Goal: Complete application form

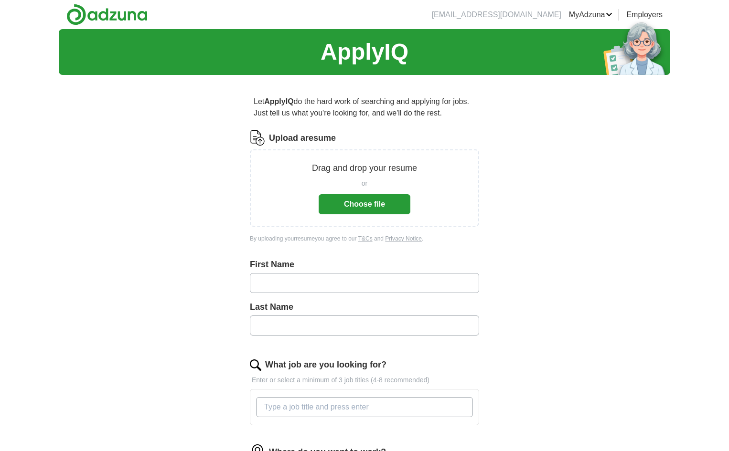
click at [555, 325] on div "ApplyIQ Let ApplyIQ do the hard work of searching and applying for jobs. Just t…" at bounding box center [364, 330] width 611 height 603
click at [399, 203] on button "Choose file" at bounding box center [364, 204] width 92 height 20
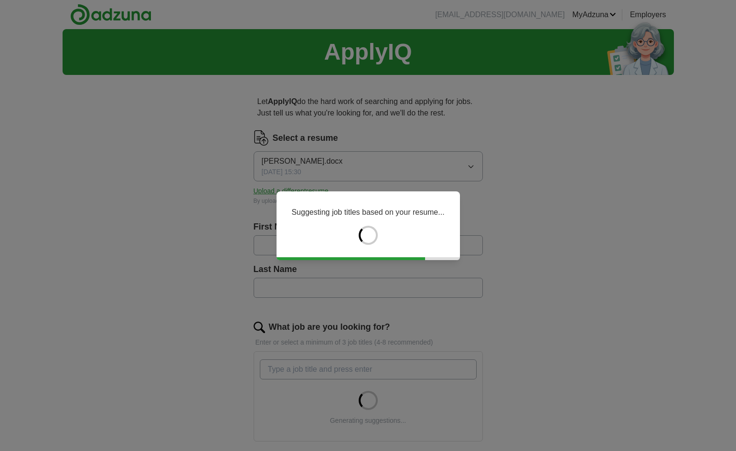
type input "****"
type input "******"
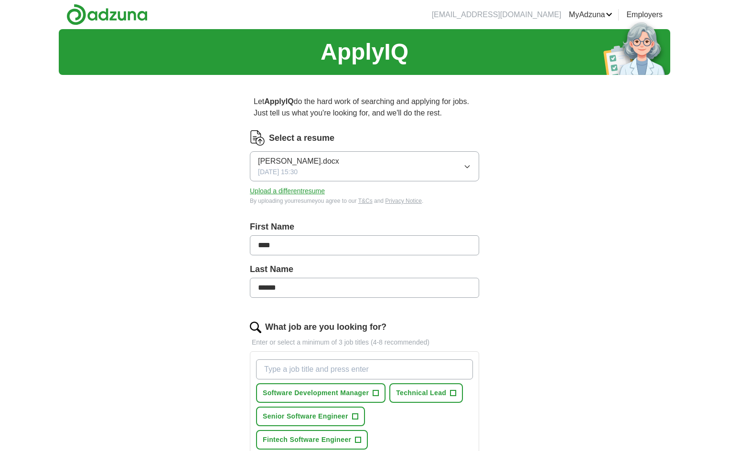
click at [621, 206] on div "ApplyIQ Let ApplyIQ do the hard work of searching and applying for jobs. Just t…" at bounding box center [364, 388] width 611 height 719
click at [455, 167] on button "[PERSON_NAME].docx [DATE] 15:30" at bounding box center [364, 166] width 229 height 30
click at [575, 249] on div "ApplyIQ Let ApplyIQ do the hard work of searching and applying for jobs. Just t…" at bounding box center [364, 388] width 611 height 719
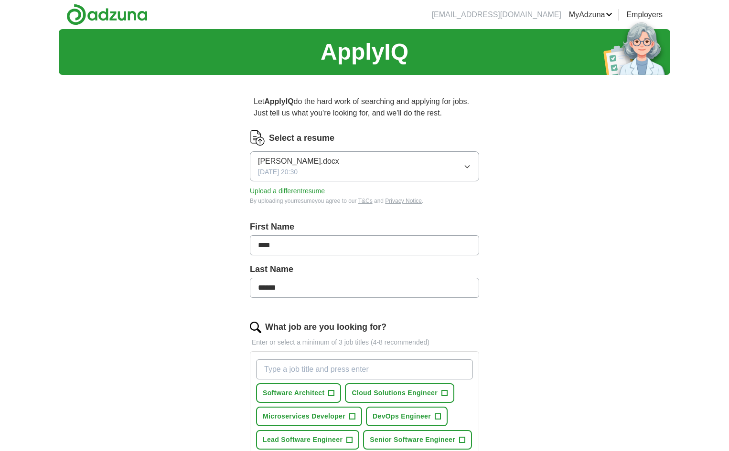
drag, startPoint x: 288, startPoint y: 163, endPoint x: 530, endPoint y: 201, distance: 244.9
click at [530, 201] on div "ApplyIQ Let ApplyIQ do the hard work of searching and applying for jobs. Just t…" at bounding box center [364, 377] width 611 height 696
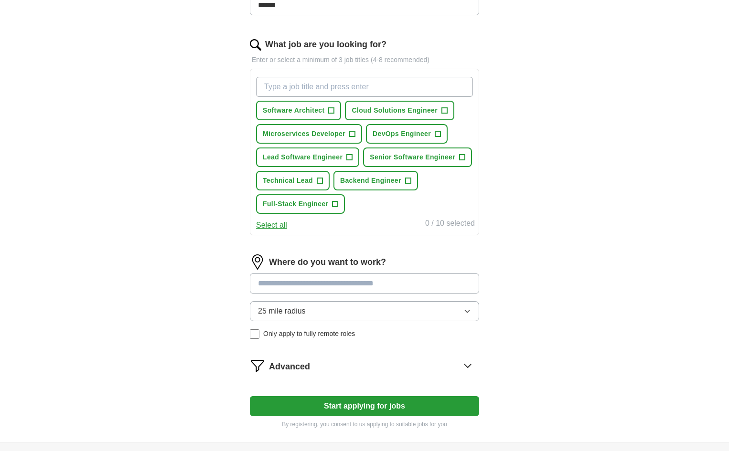
scroll to position [370, 0]
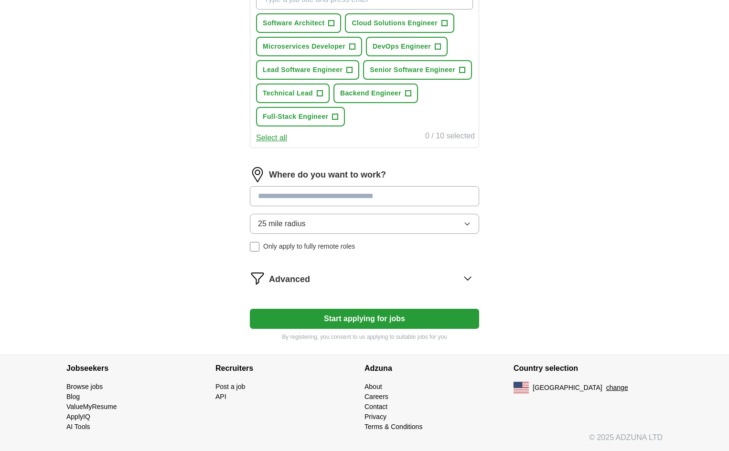
click at [391, 316] on button "Start applying for jobs" at bounding box center [364, 319] width 229 height 20
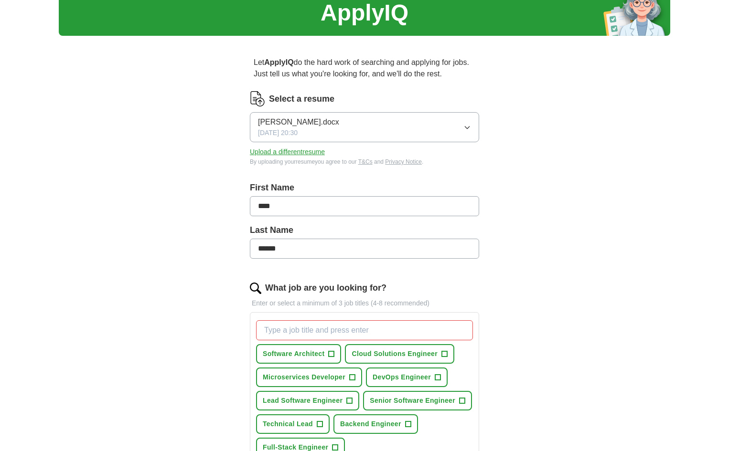
scroll to position [36, 0]
